Goal: Find contact information: Find contact information

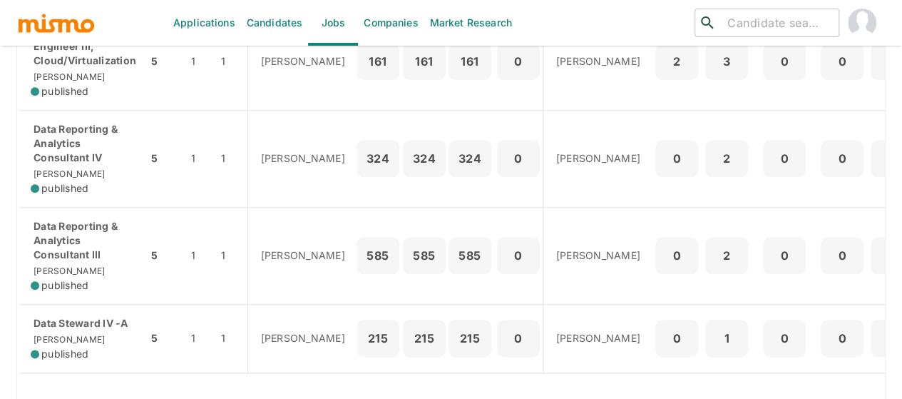
scroll to position [713, 0]
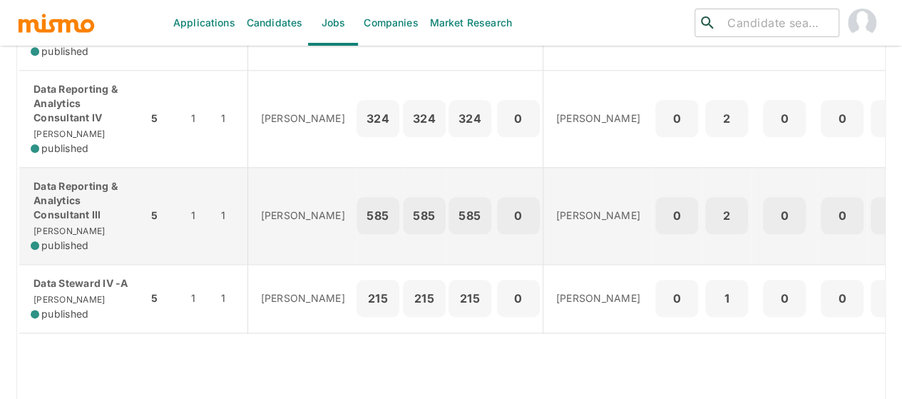
click at [66, 196] on p "Data Reporting & Analytics Consultant III" at bounding box center [84, 200] width 106 height 43
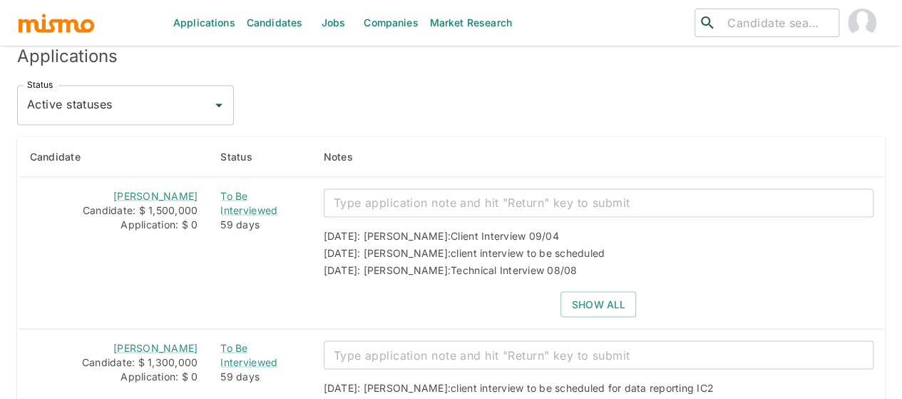
scroll to position [1156, 0]
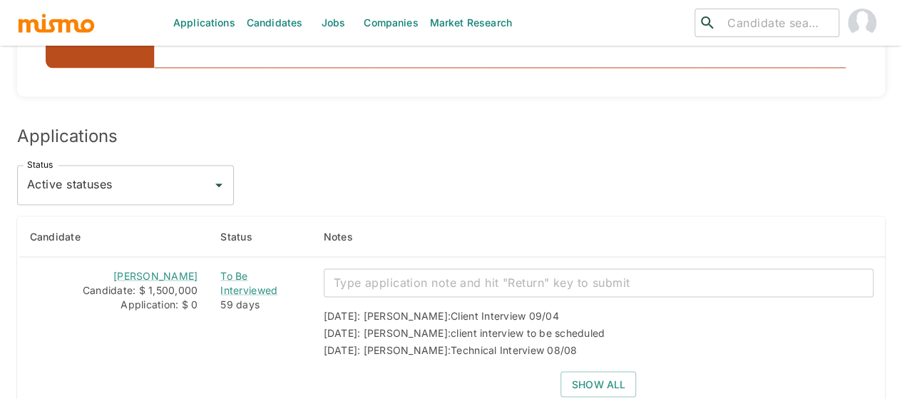
click at [220, 183] on icon "Open" at bounding box center [218, 185] width 7 height 4
click at [163, 214] on li "All statuses" at bounding box center [125, 217] width 217 height 29
type input "All statuses"
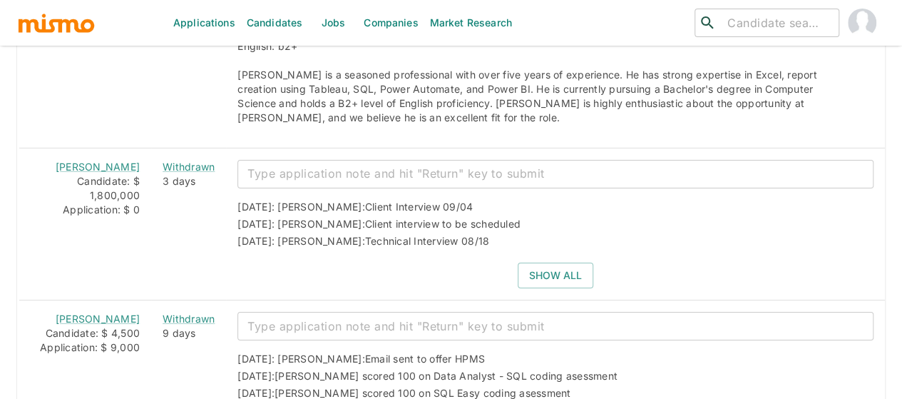
scroll to position [2368, 0]
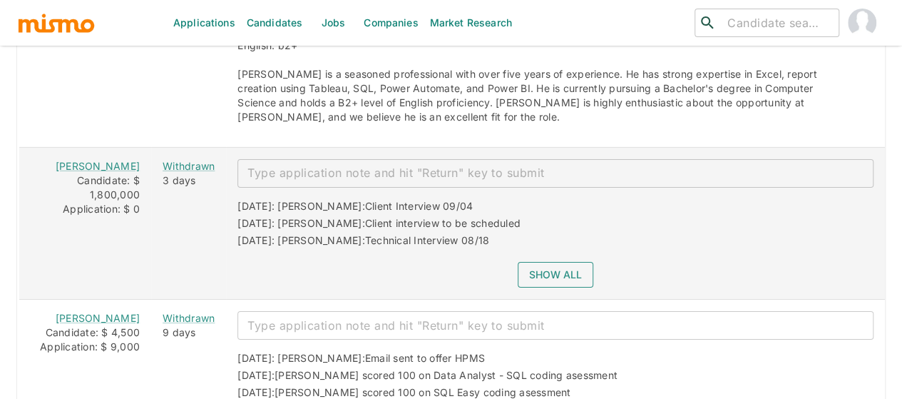
click at [535, 265] on button "Show all" at bounding box center [556, 275] width 76 height 26
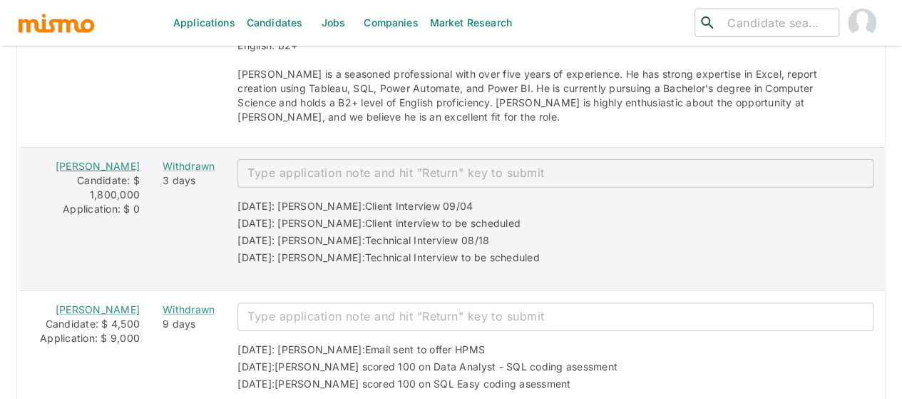
click at [98, 160] on link "Karina Chacón" at bounding box center [98, 166] width 84 height 12
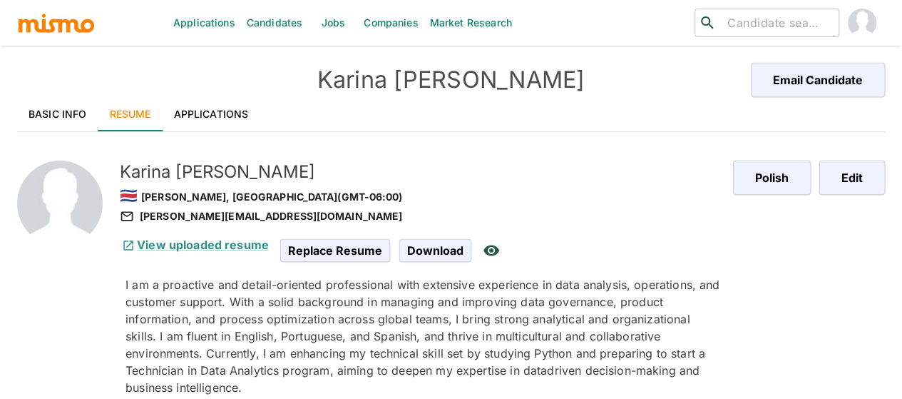
click at [56, 115] on link "Basic Info" at bounding box center [57, 114] width 81 height 34
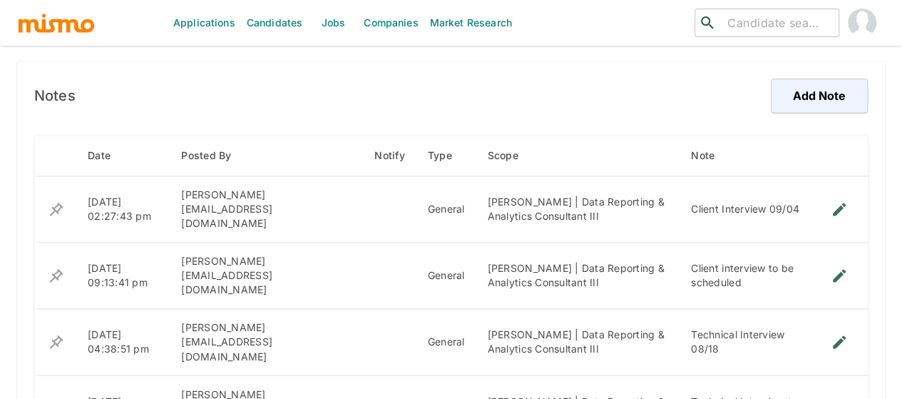
scroll to position [1121, 0]
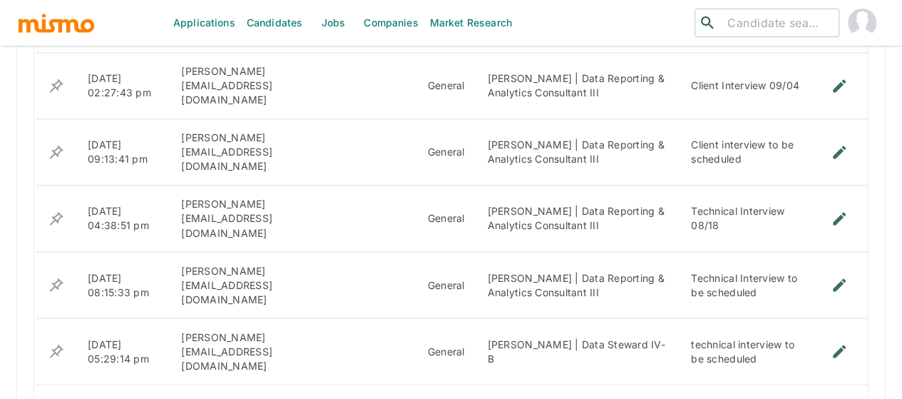
click at [854, 394] on icon "Go to next page" at bounding box center [852, 402] width 17 height 17
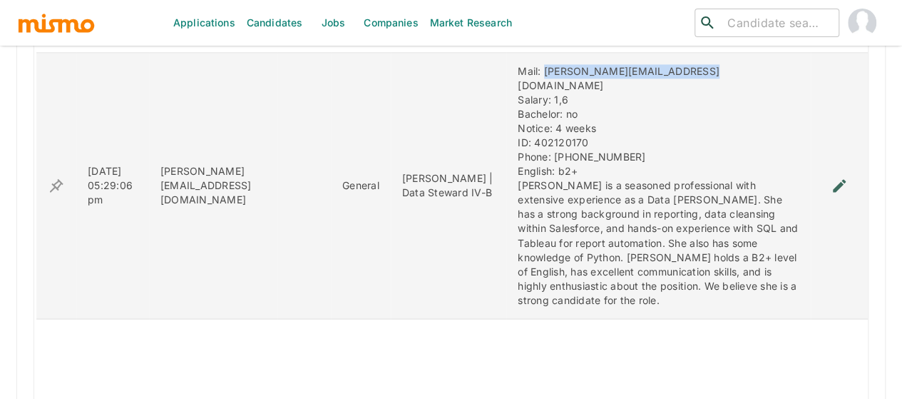
drag, startPoint x: 673, startPoint y: 69, endPoint x: 501, endPoint y: 68, distance: 172.6
click at [518, 68] on div "Mail: Kari.chaconaguilar@yahoo.com Salary: 1,6 Bachelor: no Notice: 4 weeks ID:…" at bounding box center [659, 185] width 282 height 243
copy div "Kari.chaconaguilar@yahoo.com"
